Goal: Information Seeking & Learning: Learn about a topic

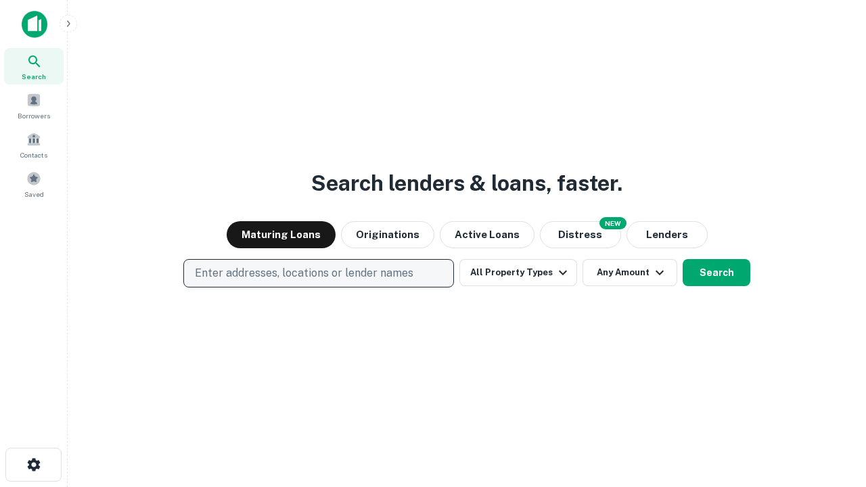
click at [318, 273] on p "Enter addresses, locations or lender names" at bounding box center [304, 273] width 219 height 16
type input "**********"
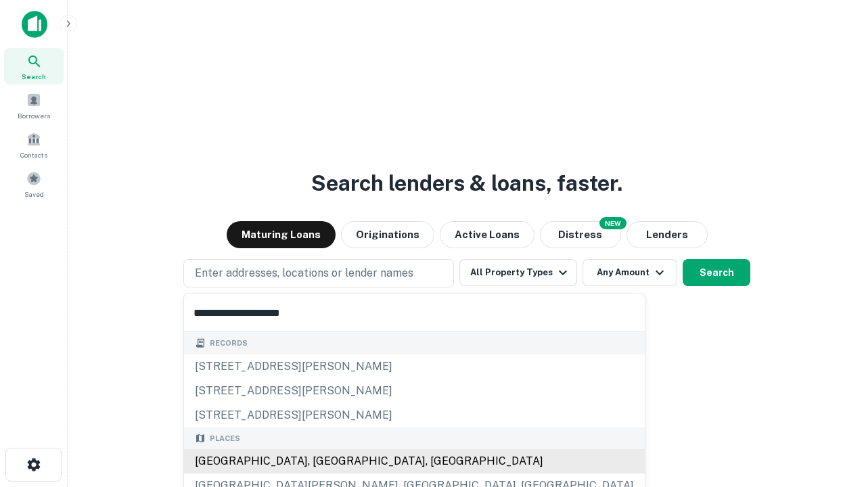
click at [323, 461] on div "[GEOGRAPHIC_DATA], [GEOGRAPHIC_DATA], [GEOGRAPHIC_DATA]" at bounding box center [414, 461] width 461 height 24
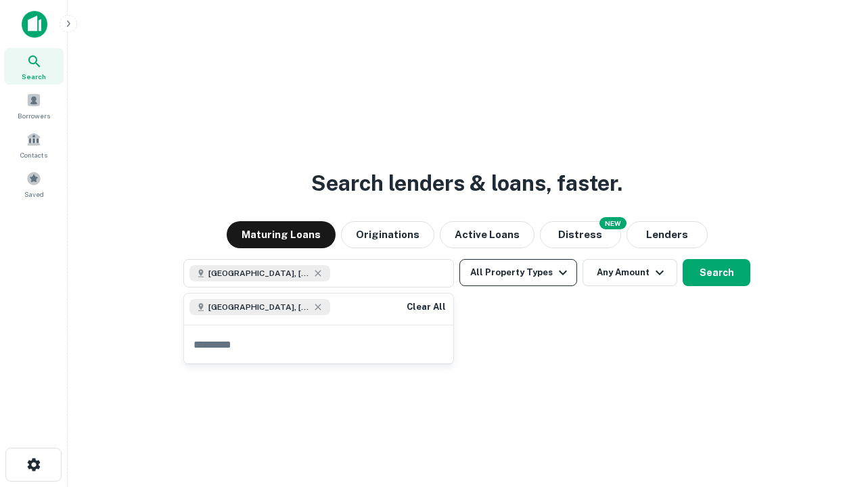
click at [518, 273] on button "All Property Types" at bounding box center [518, 272] width 118 height 27
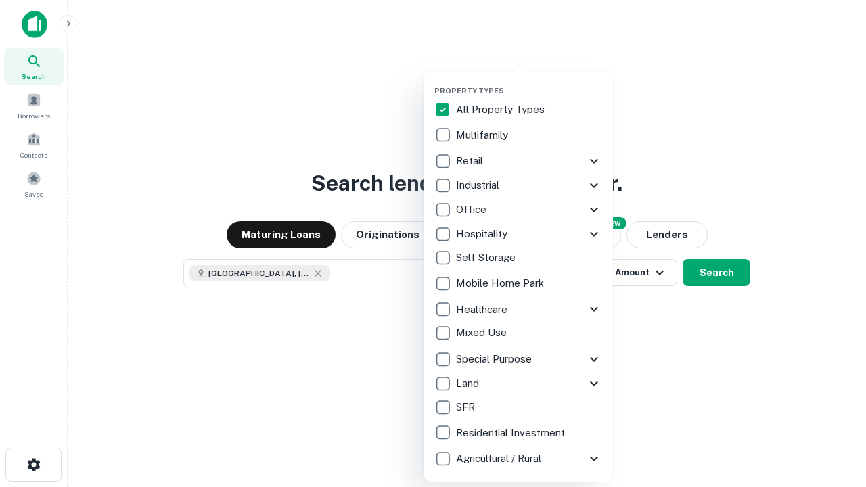
click at [529, 82] on button "button" at bounding box center [528, 82] width 189 height 1
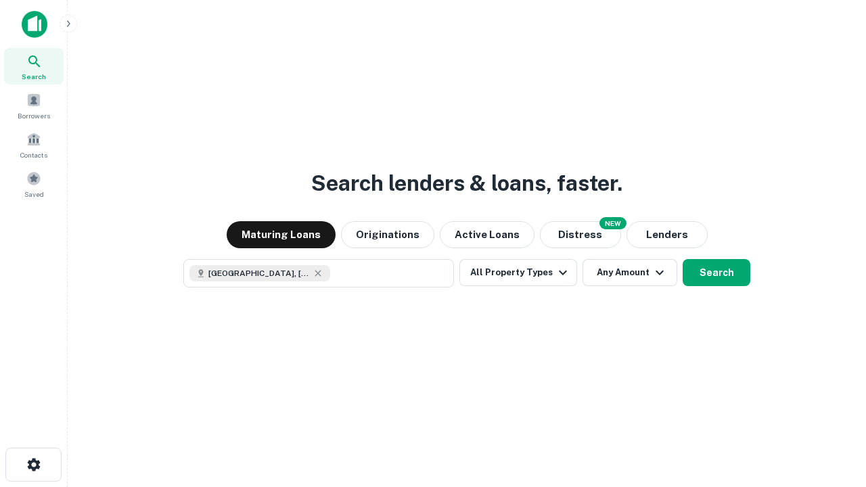
scroll to position [22, 0]
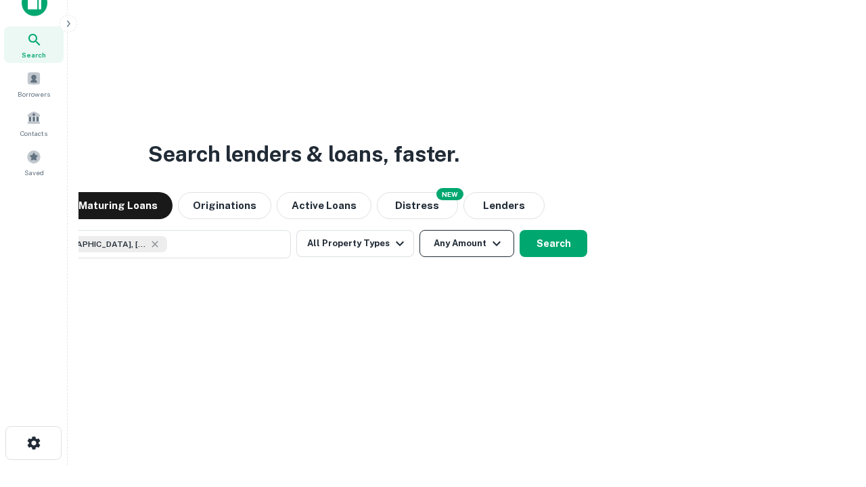
click at [419, 230] on button "Any Amount" at bounding box center [466, 243] width 95 height 27
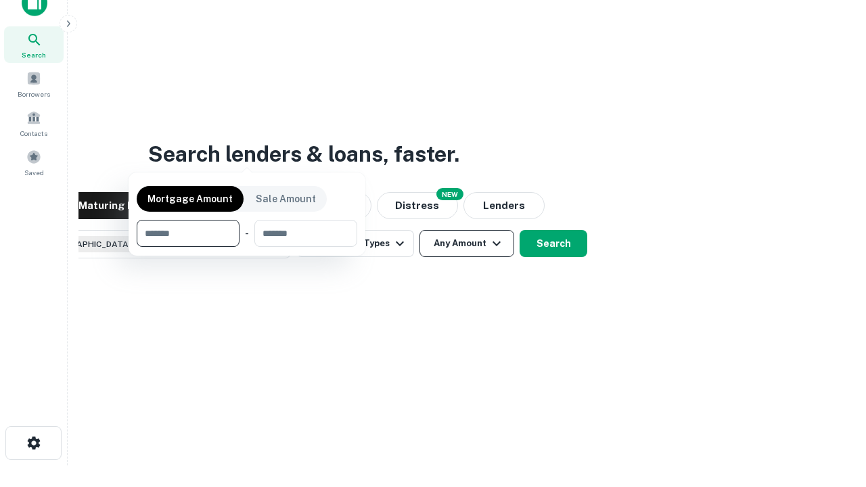
scroll to position [97, 383]
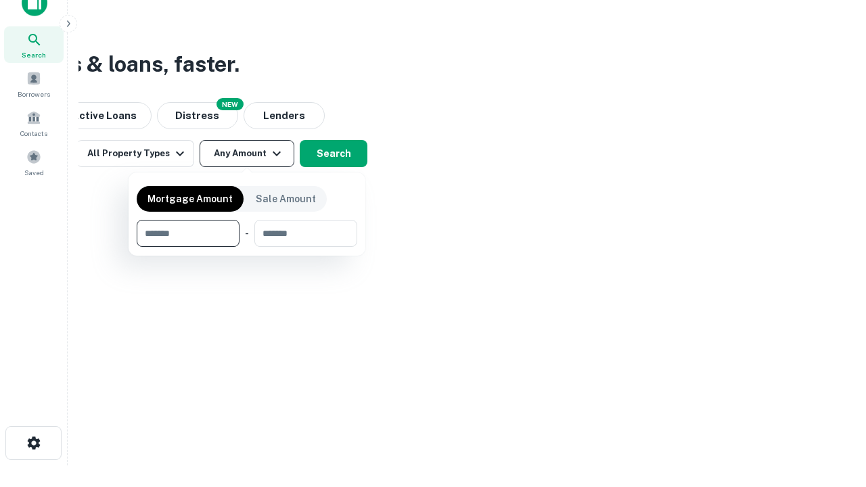
type input "*******"
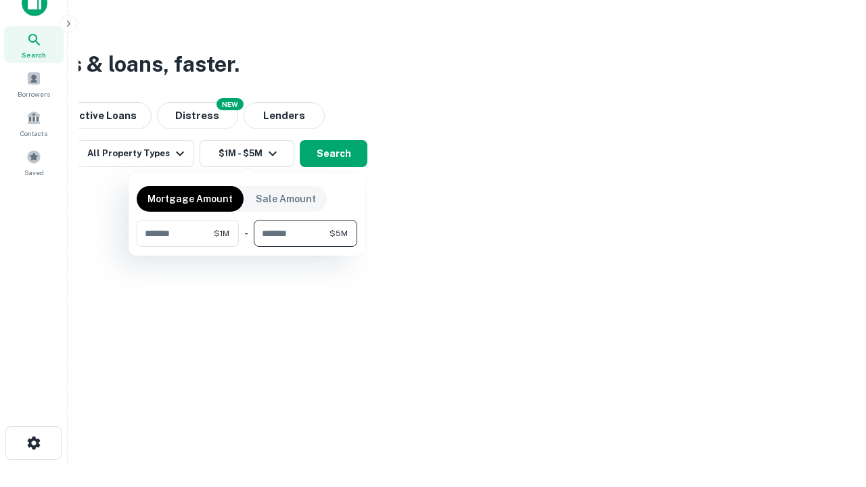
type input "*******"
click at [247, 247] on button "button" at bounding box center [247, 247] width 221 height 1
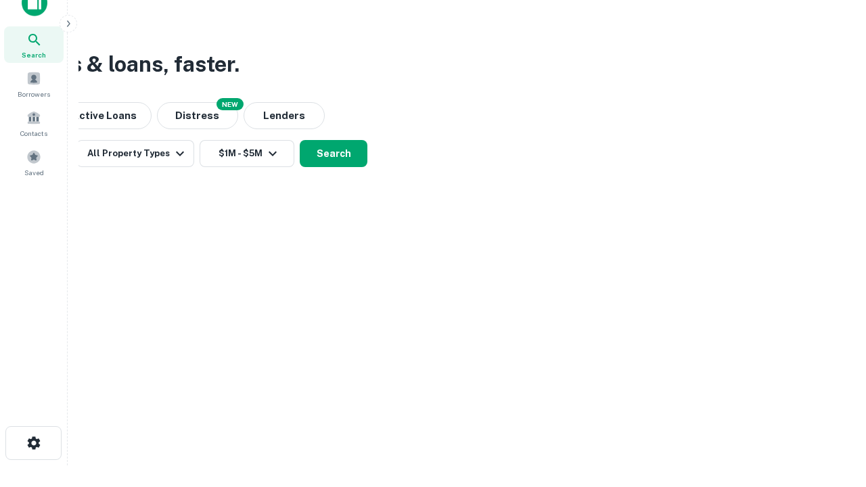
scroll to position [22, 0]
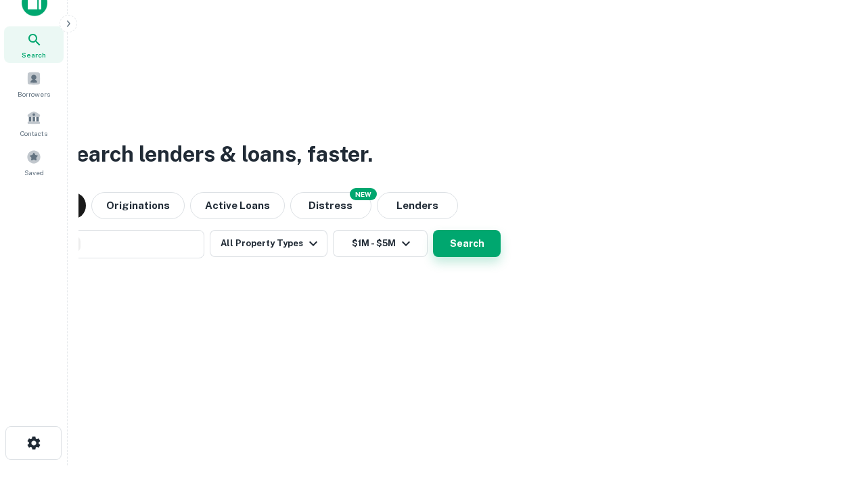
click at [433, 230] on button "Search" at bounding box center [467, 243] width 68 height 27
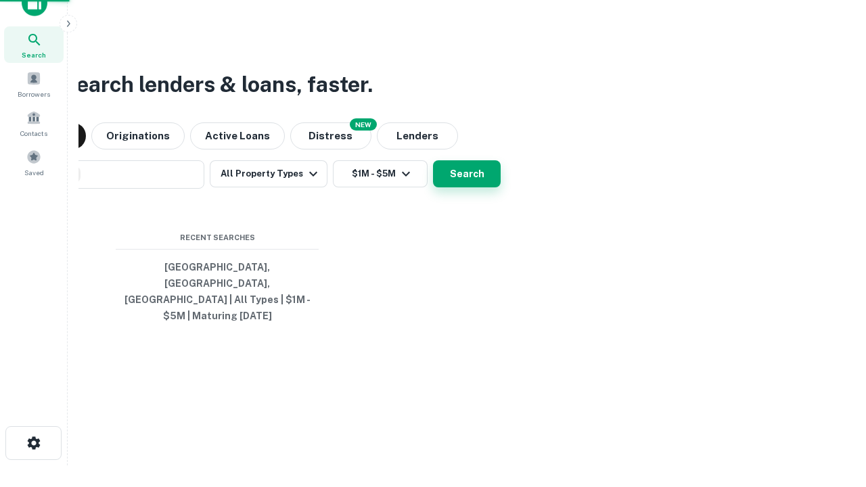
scroll to position [44, 383]
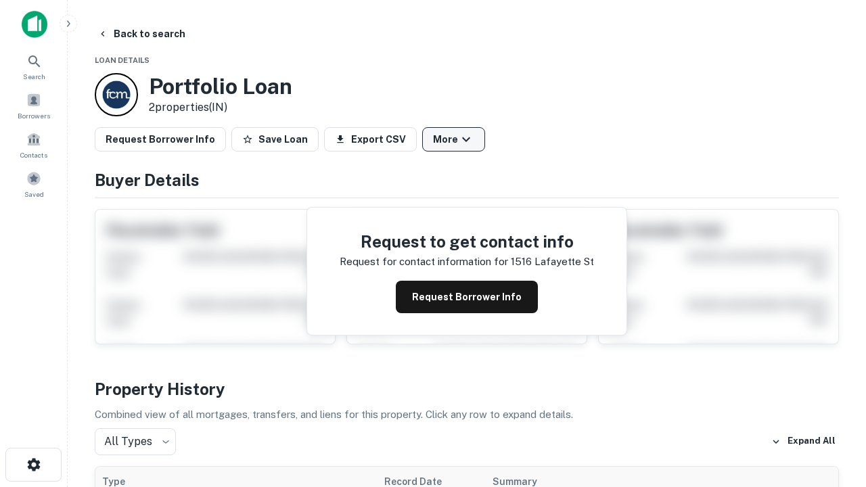
click at [453, 139] on button "More" at bounding box center [453, 139] width 63 height 24
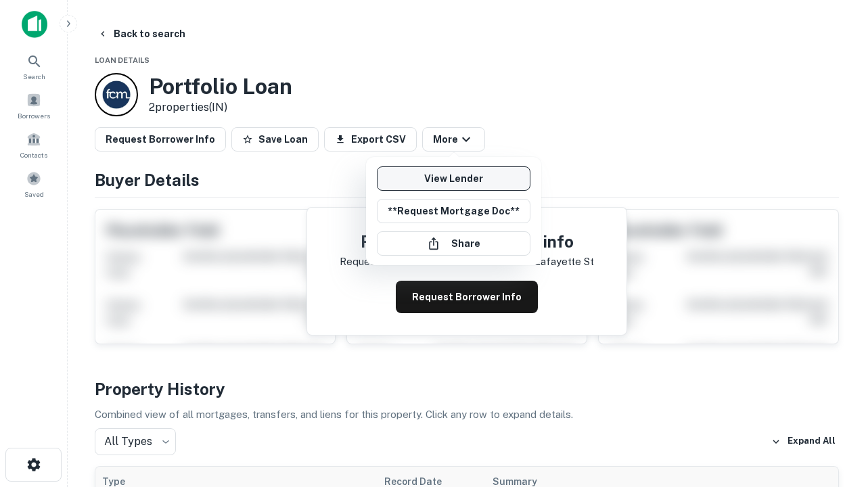
click at [453, 179] on link "View Lender" at bounding box center [454, 178] width 154 height 24
